Goal: Navigation & Orientation: Find specific page/section

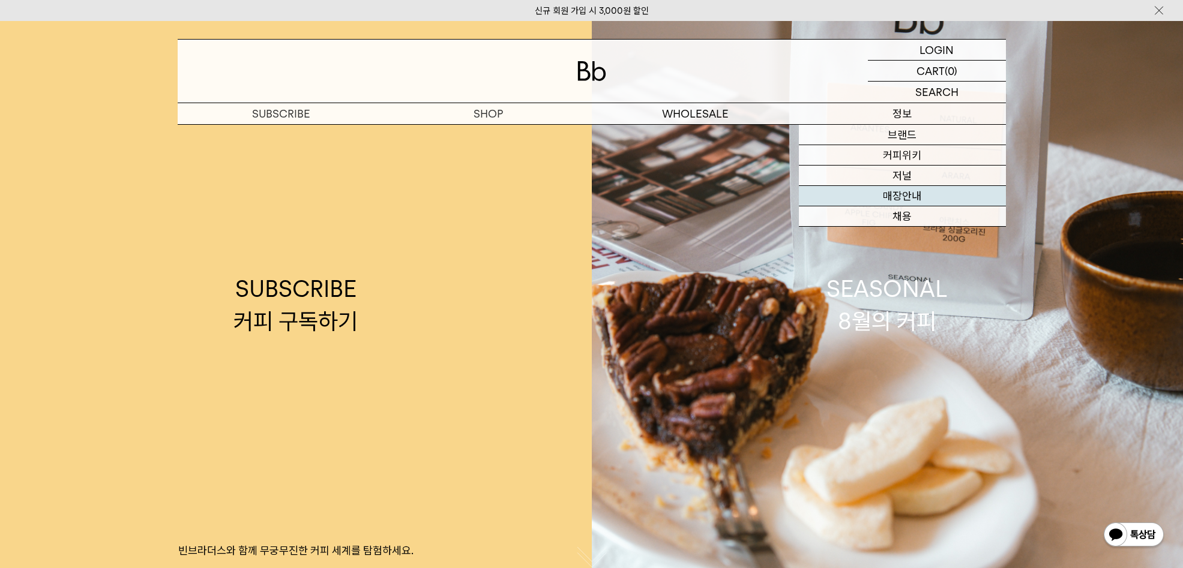
click at [910, 194] on link "매장안내" at bounding box center [902, 196] width 207 height 20
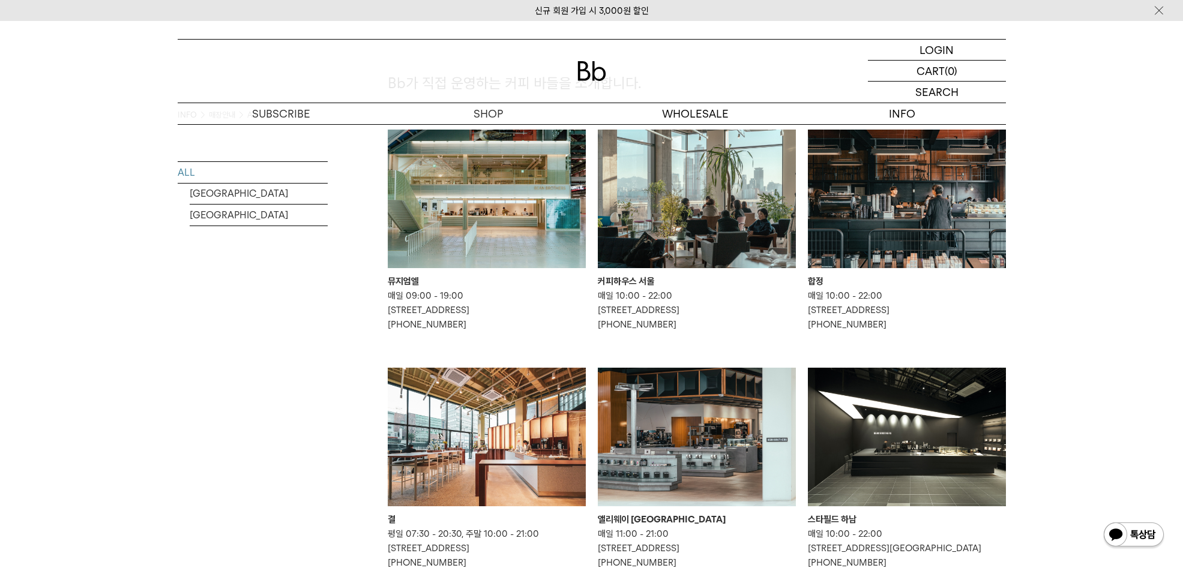
scroll to position [230, 0]
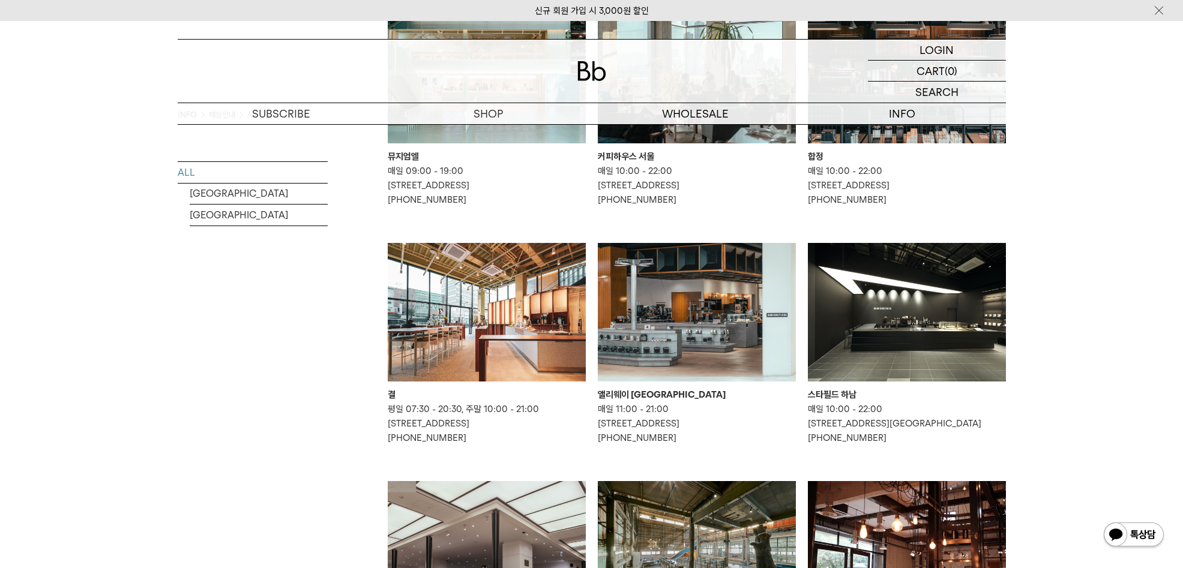
click at [505, 356] on img at bounding box center [487, 312] width 198 height 139
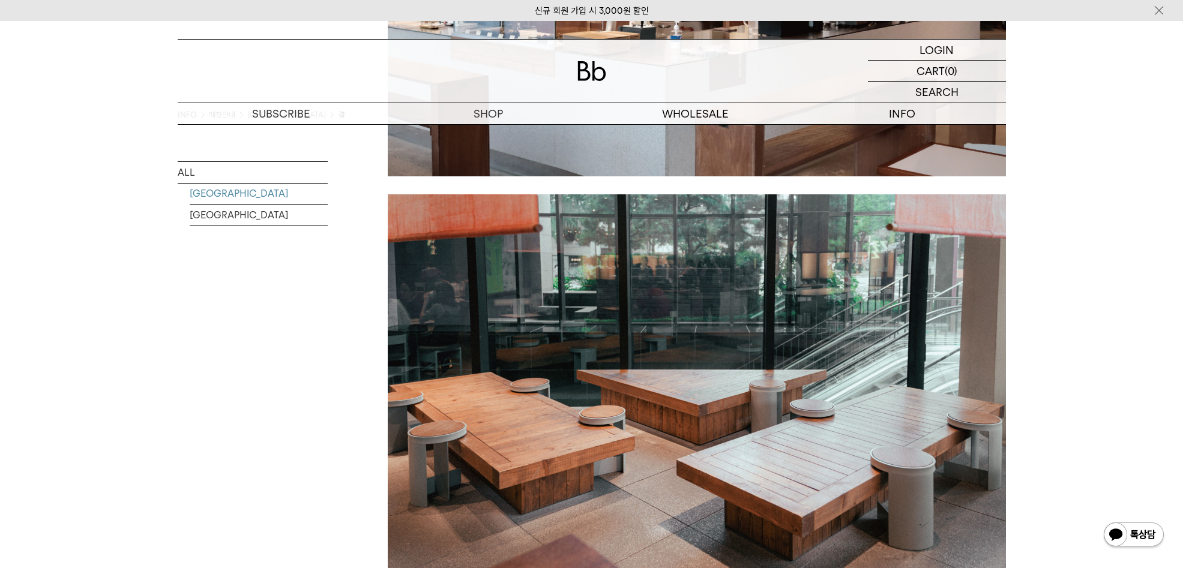
scroll to position [2721, 0]
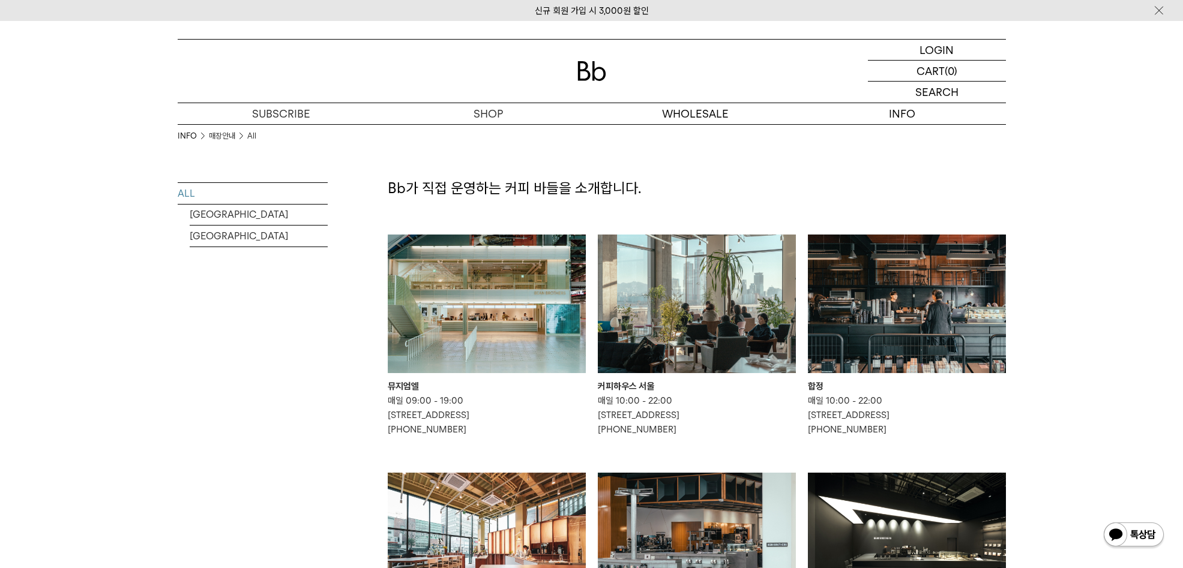
click at [675, 338] on img at bounding box center [697, 304] width 198 height 139
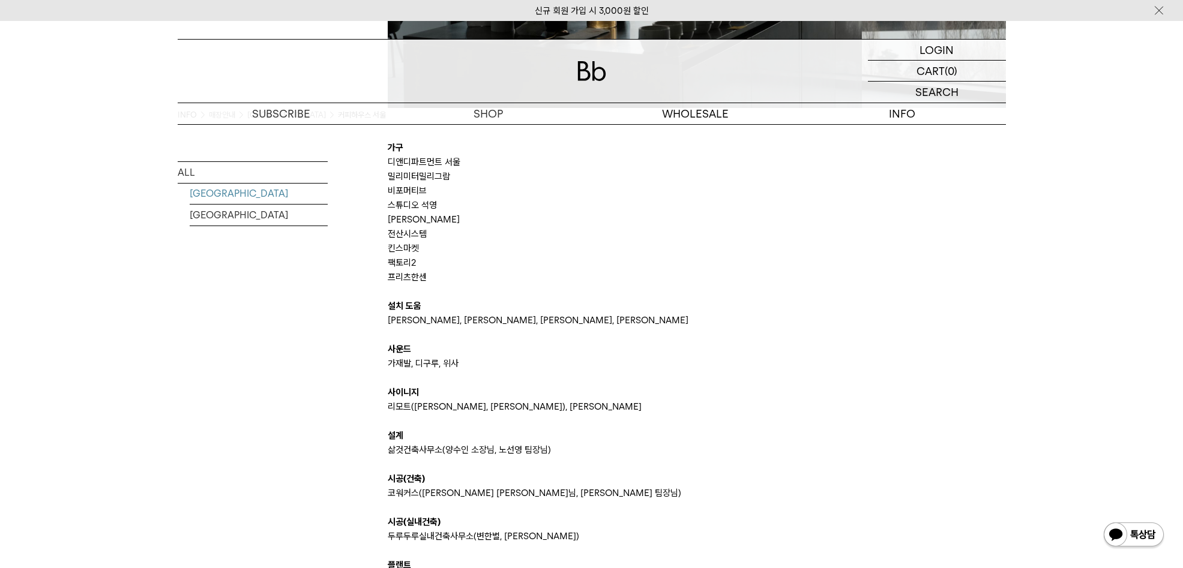
scroll to position [2198, 0]
